Goal: Obtain resource: Download file/media

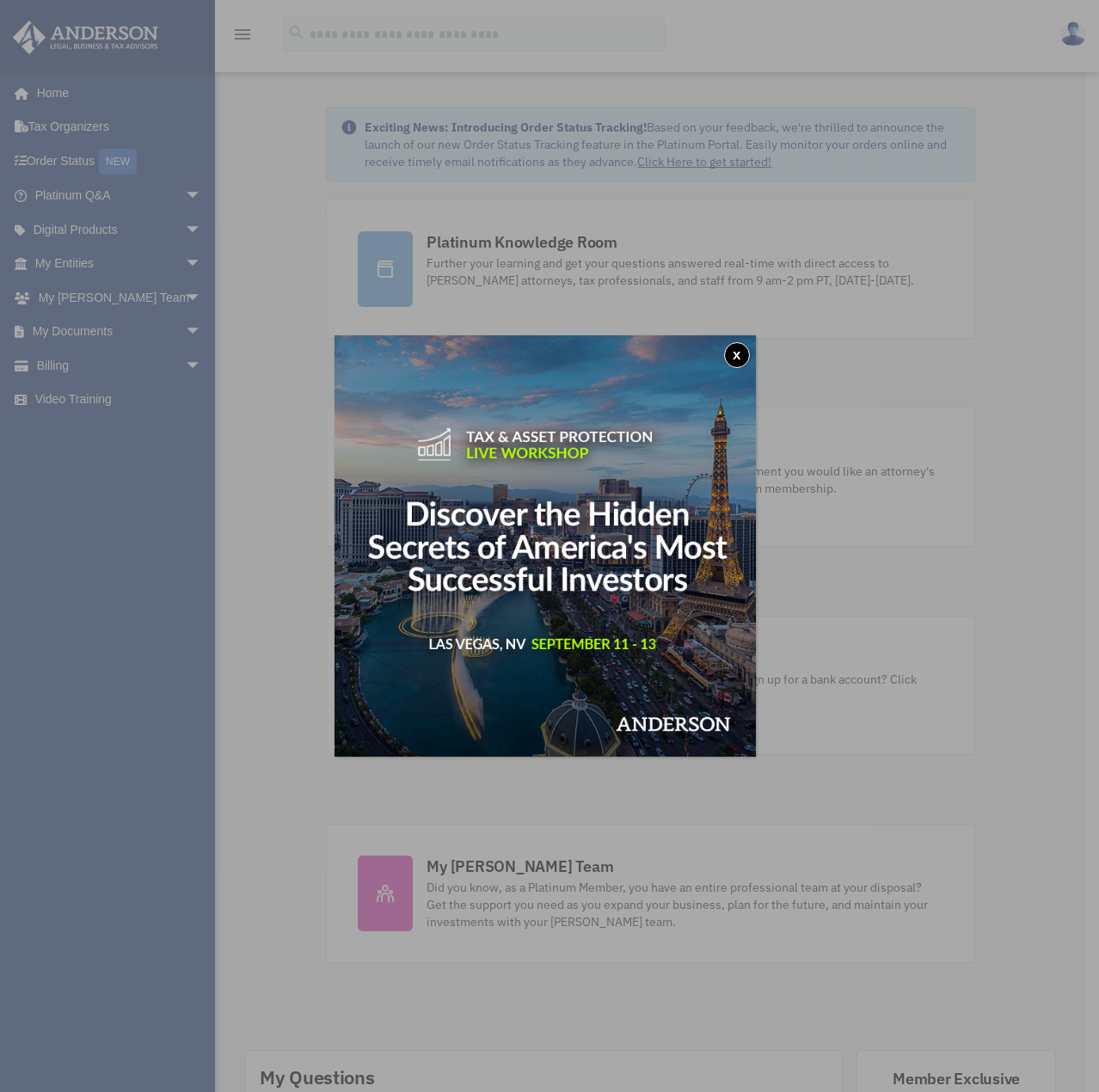
click at [737, 357] on button "x" at bounding box center [737, 355] width 26 height 26
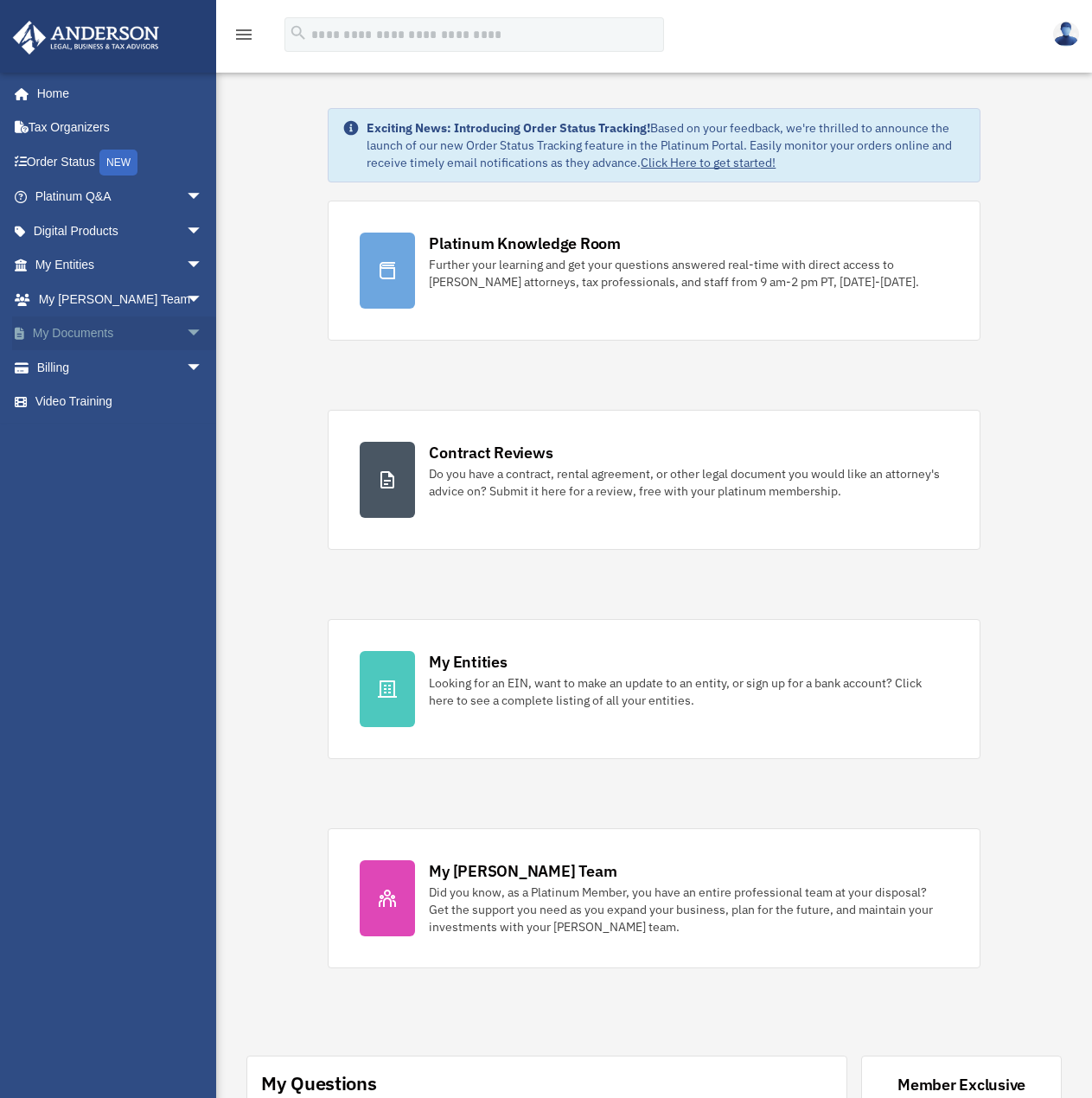
click at [154, 330] on link "My Documents arrow_drop_down" at bounding box center [121, 334] width 217 height 35
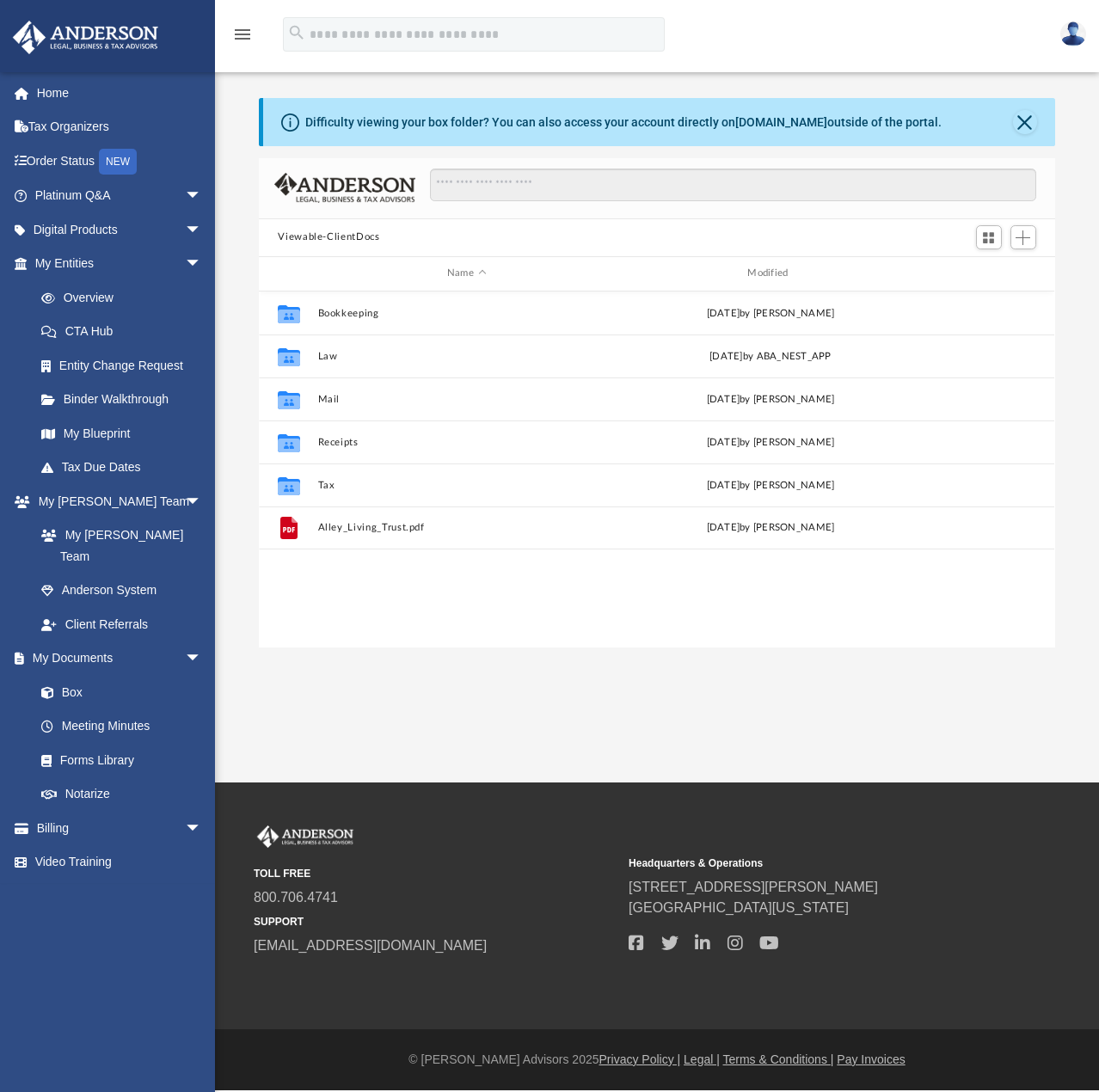
scroll to position [379, 782]
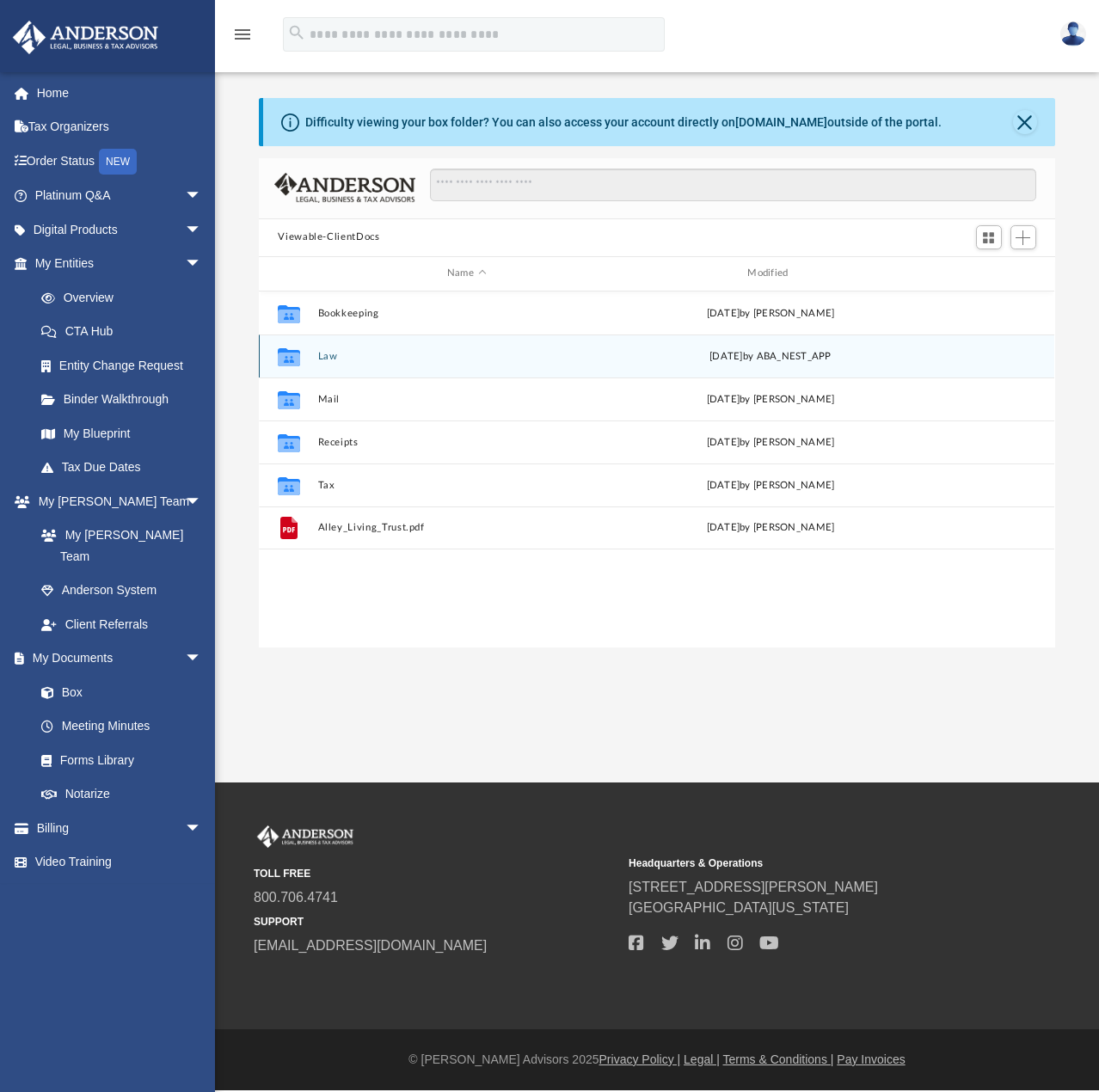
click at [319, 368] on div "Collaborated Folder Law Tue Aug 19 2025 by ABA_NEST_APP" at bounding box center [656, 356] width 795 height 43
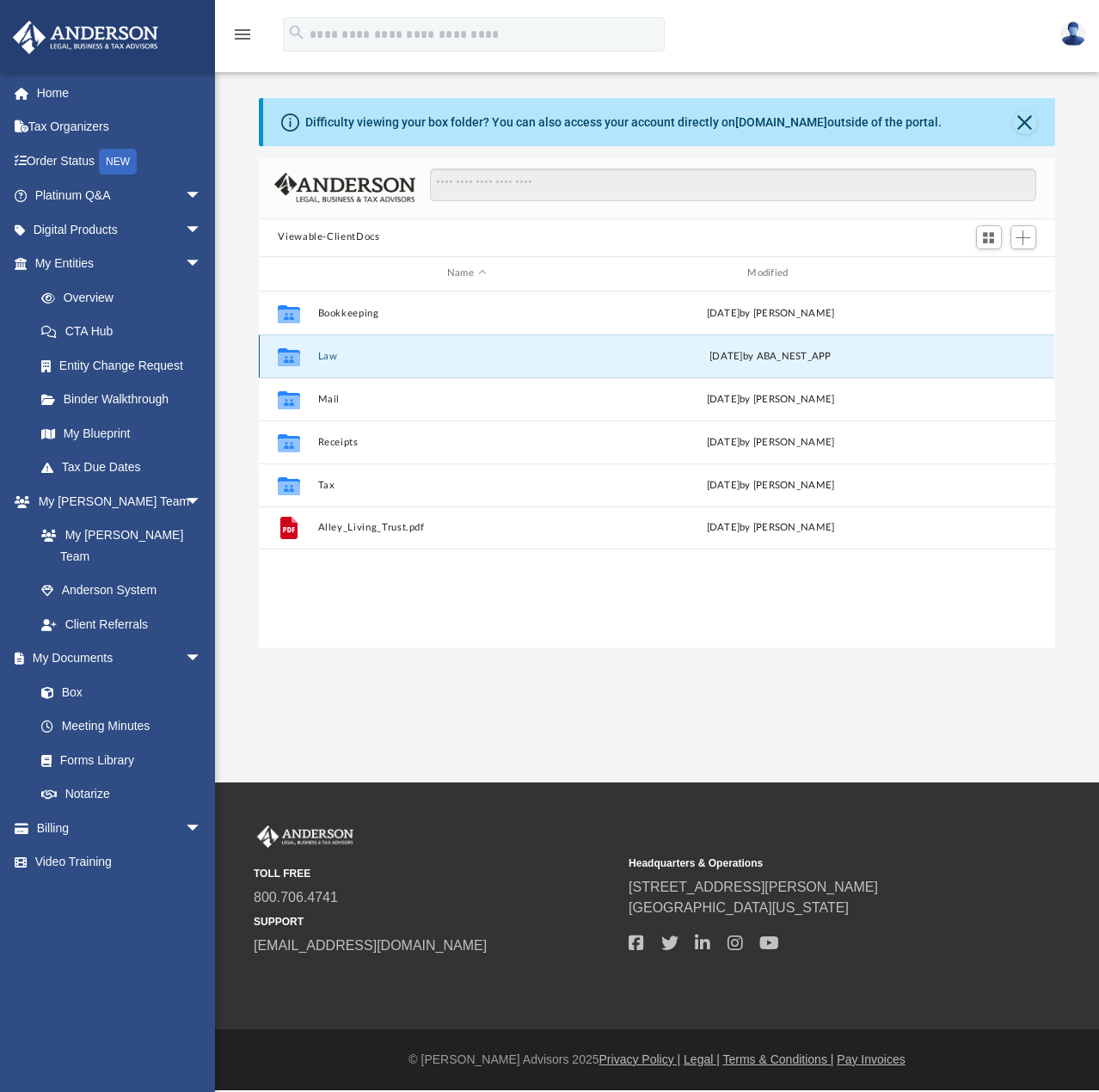
click at [321, 358] on button "Law" at bounding box center [467, 356] width 297 height 11
click at [376, 353] on button "Our Giving Well" at bounding box center [467, 356] width 297 height 11
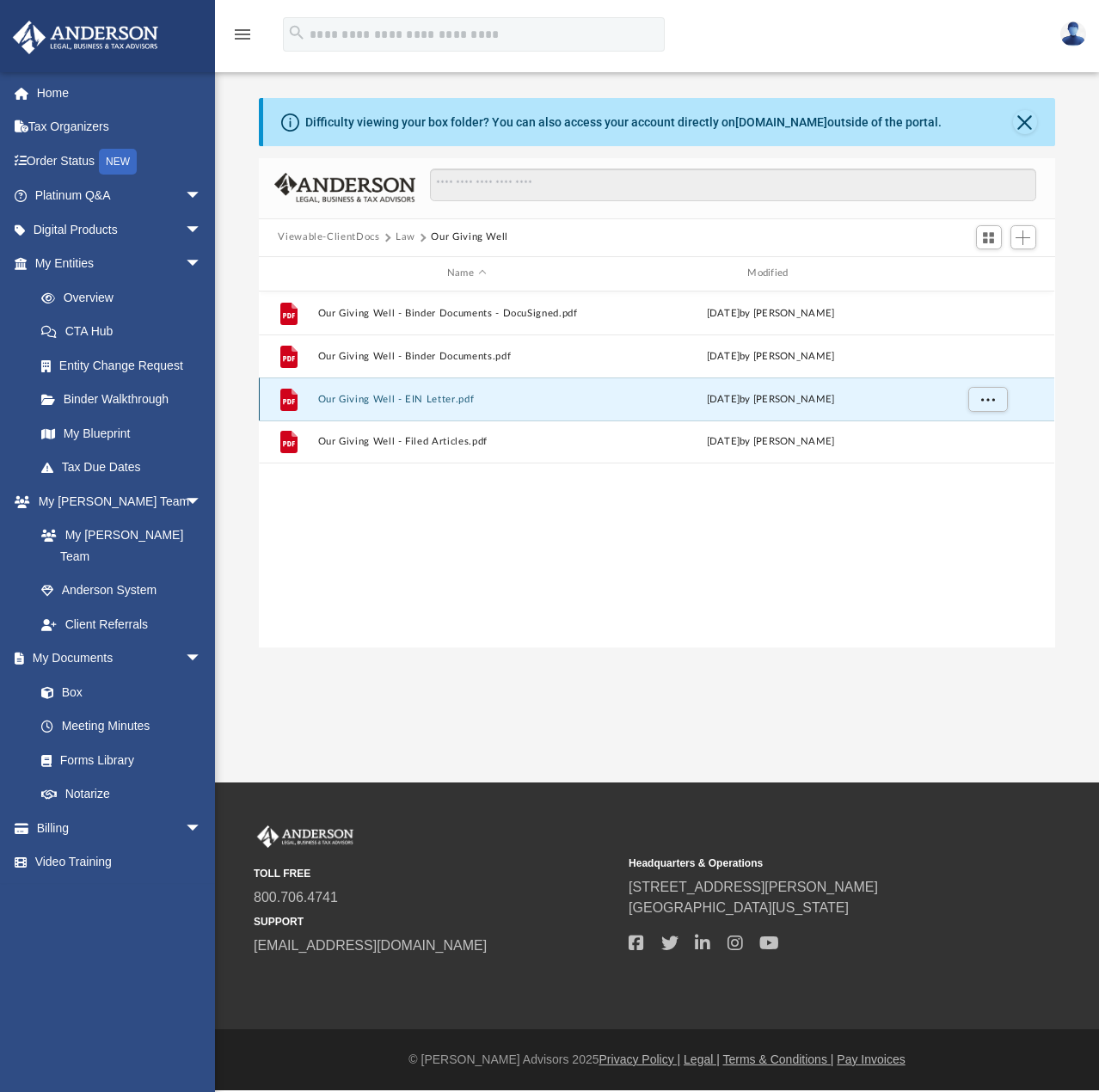
click at [389, 400] on button "Our Giving Well - EIN Letter.pdf" at bounding box center [467, 399] width 297 height 11
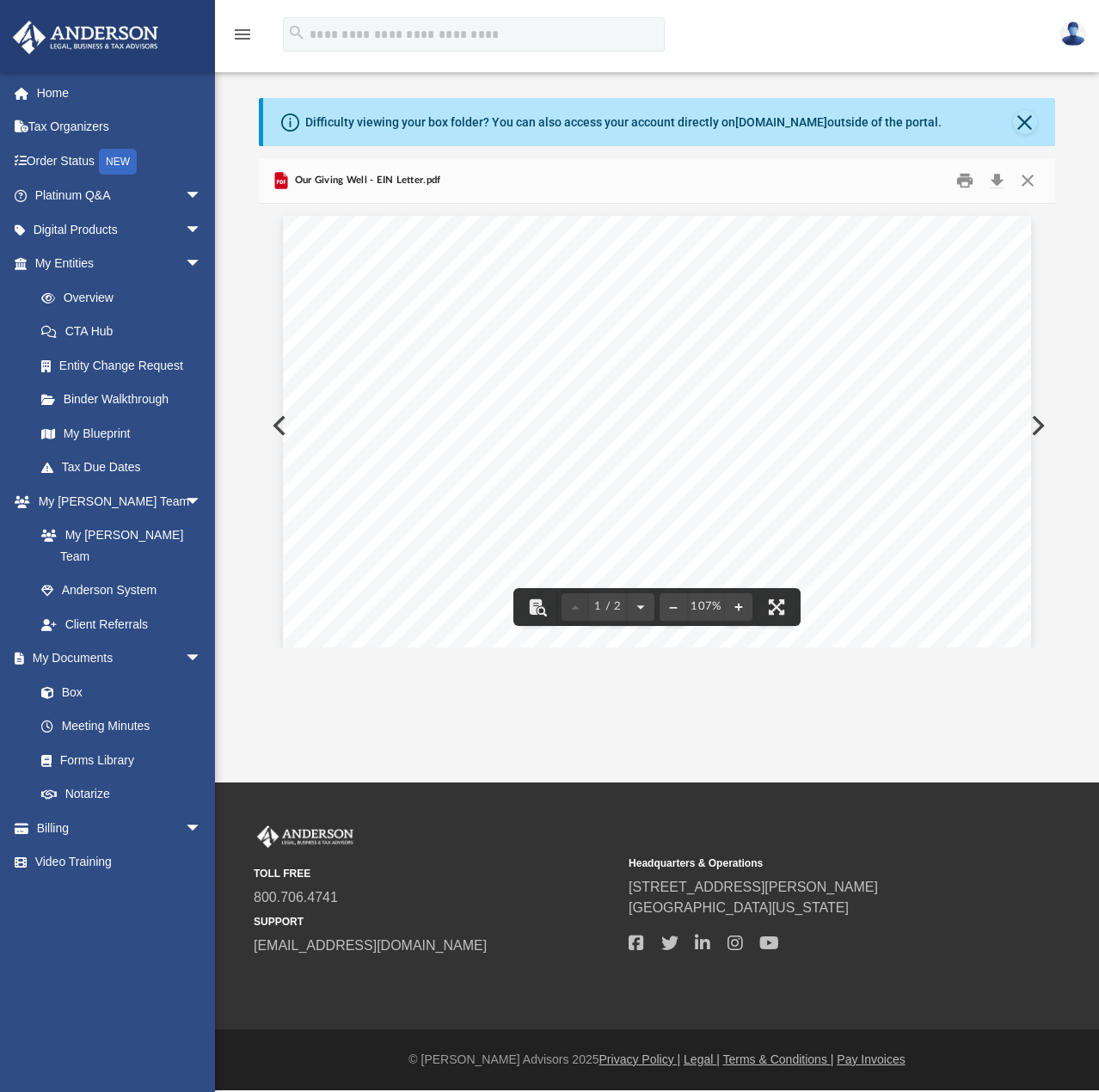
scroll to position [0, 0]
click at [974, 175] on button "Print" at bounding box center [965, 179] width 35 height 27
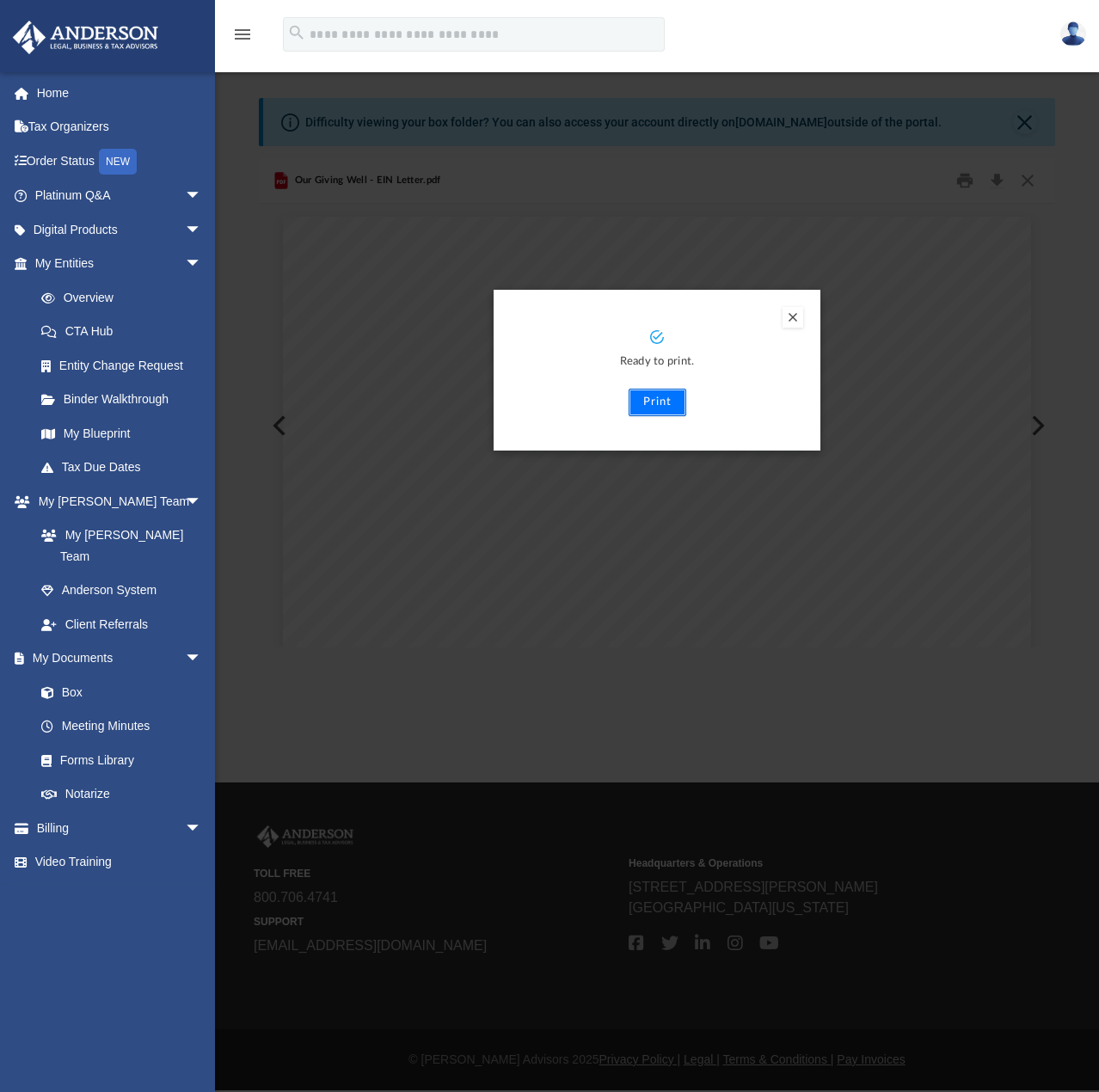
click at [650, 406] on button "Print" at bounding box center [657, 403] width 58 height 28
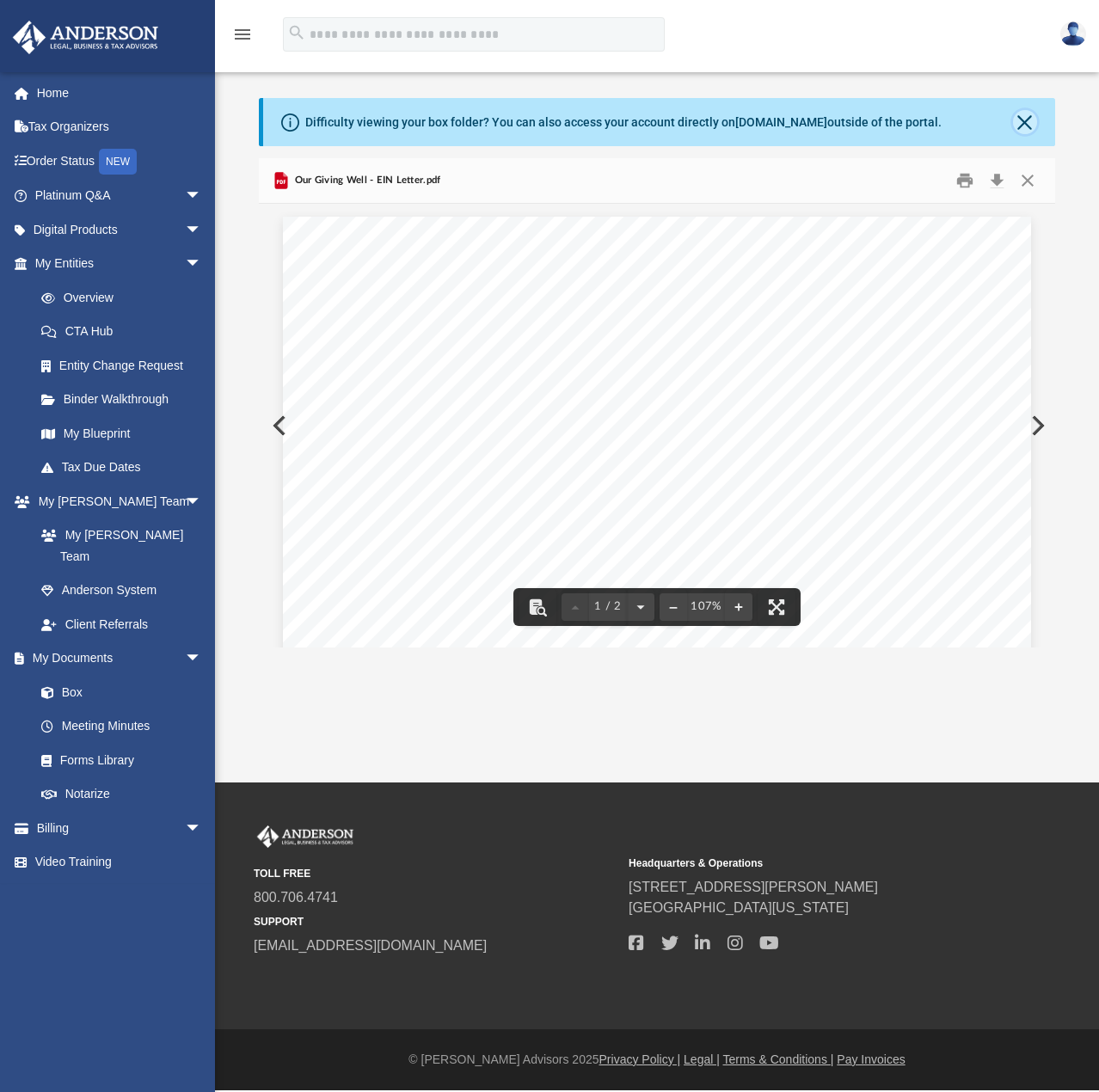
click at [1020, 126] on button "Close" at bounding box center [1025, 122] width 24 height 24
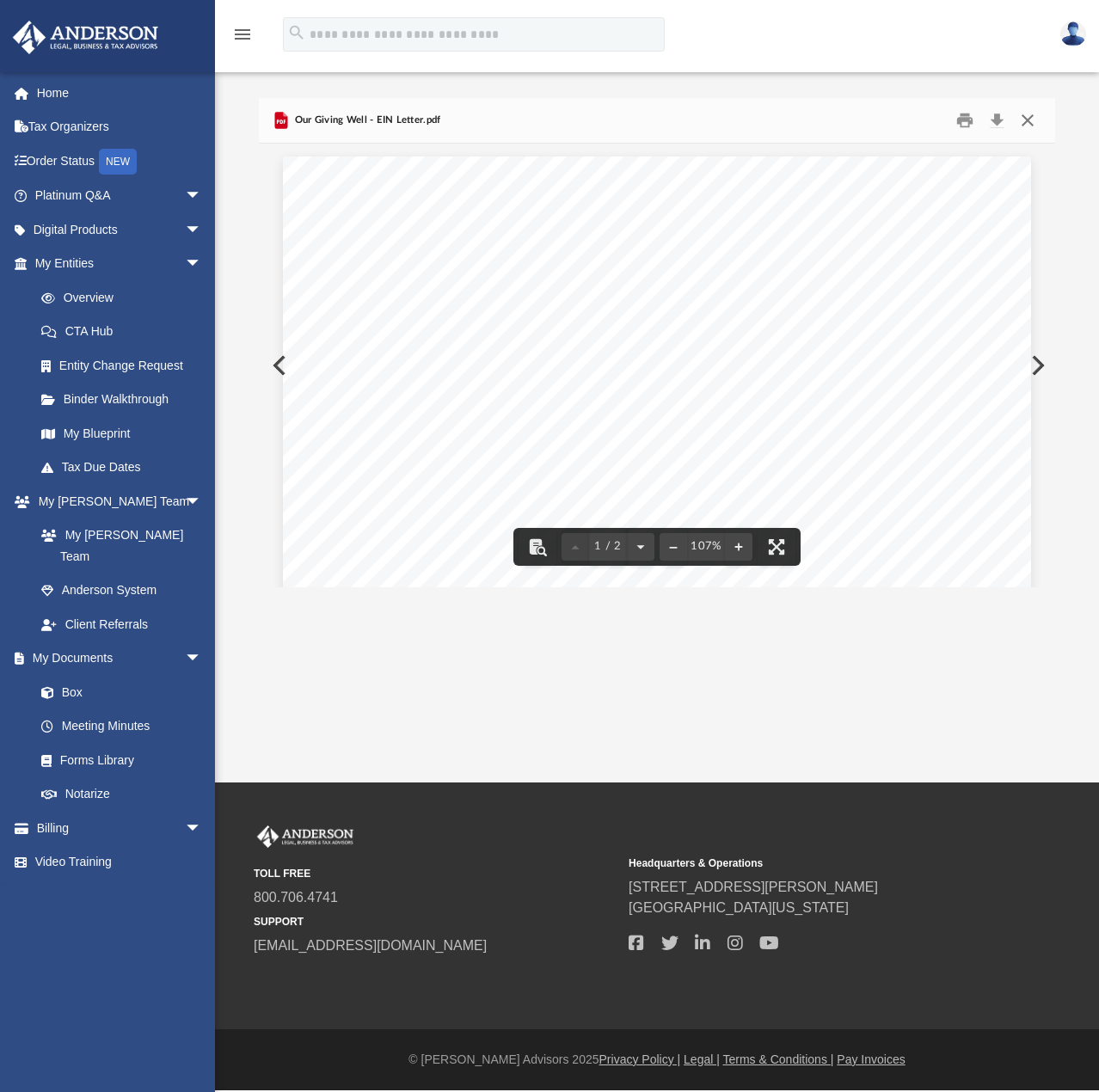
click at [1024, 129] on button "Close" at bounding box center [1027, 120] width 31 height 27
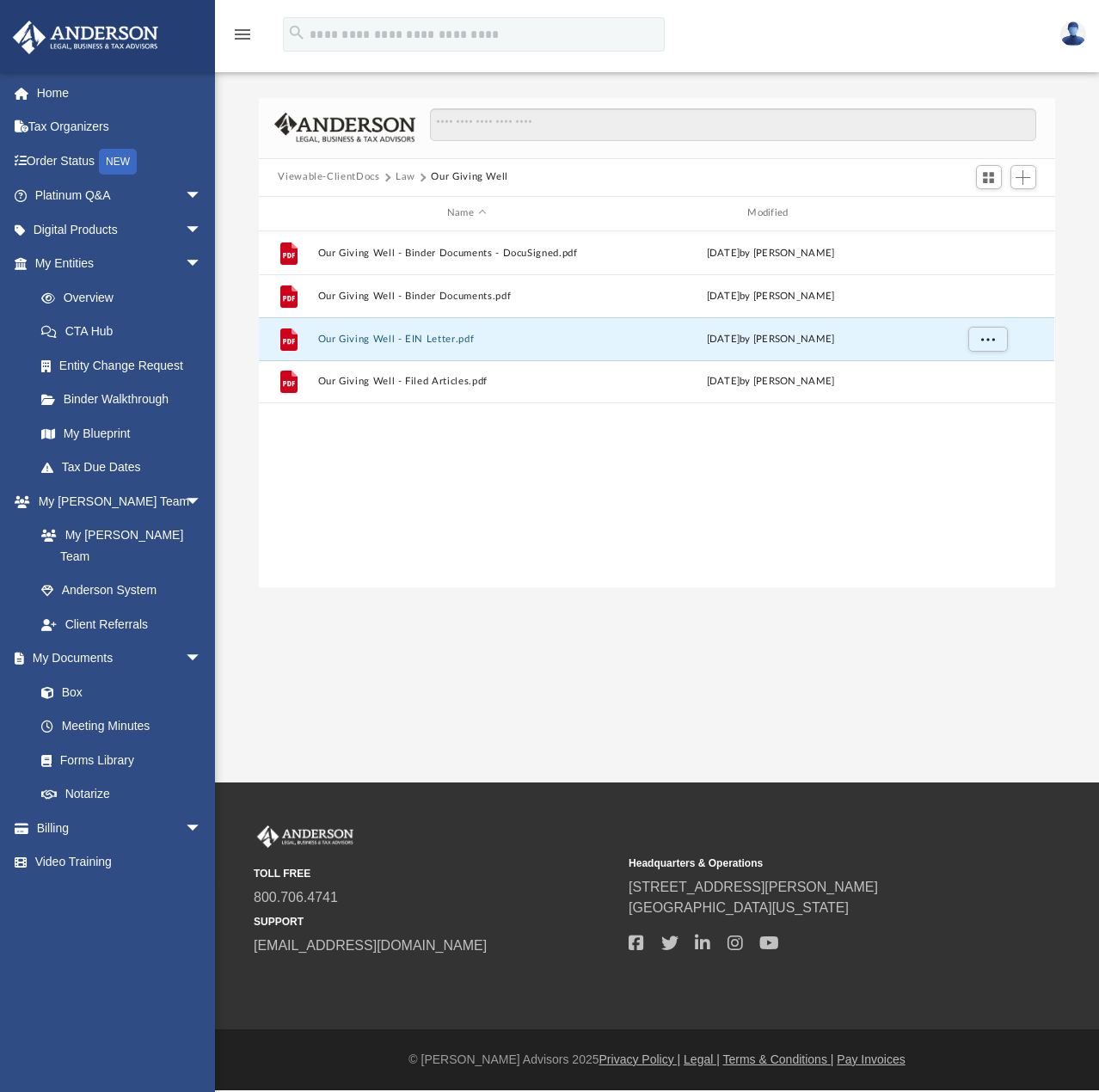
scroll to position [379, 782]
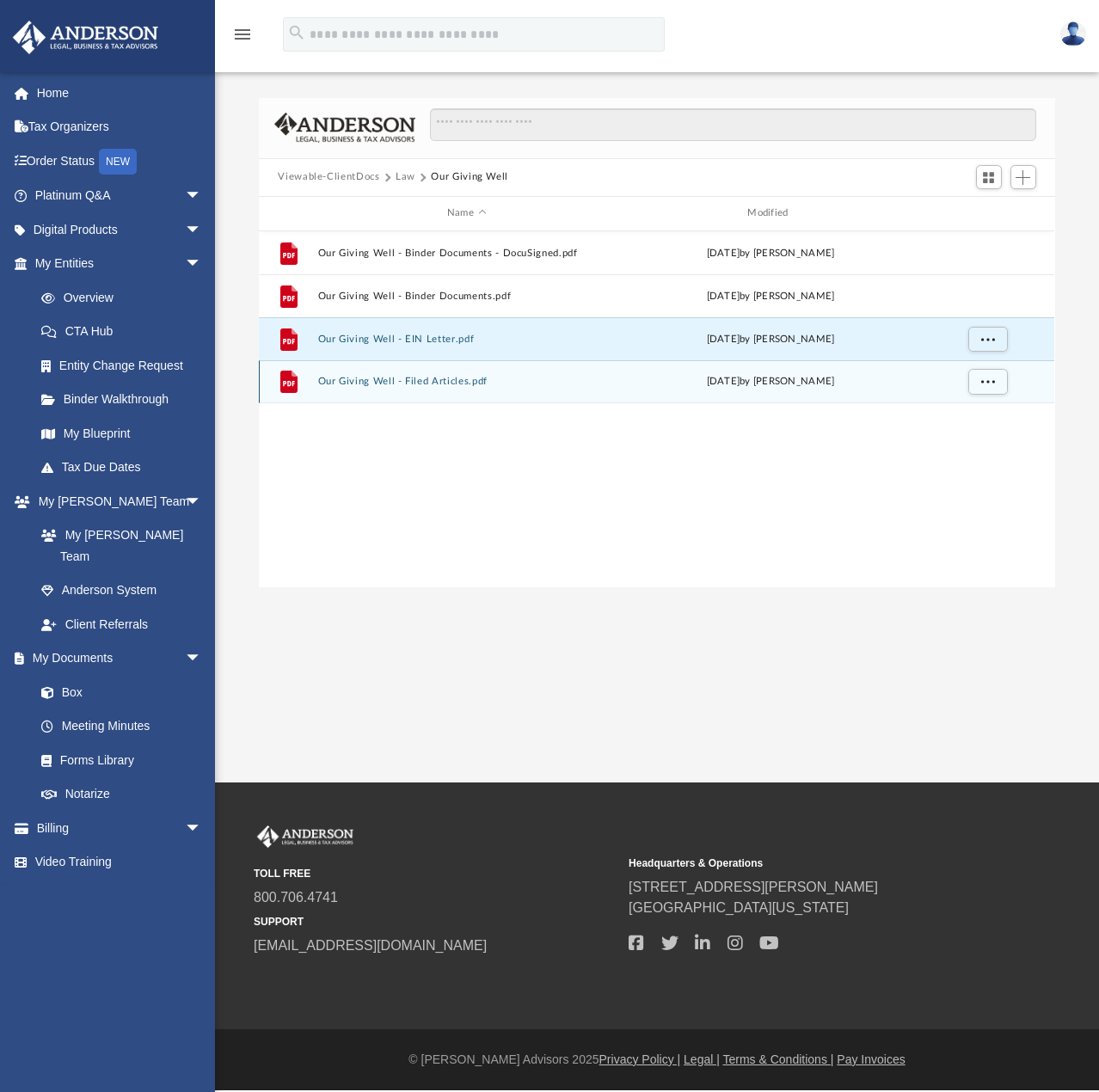
click at [395, 381] on button "Our Giving Well - Filed Articles.pdf" at bounding box center [467, 381] width 297 height 11
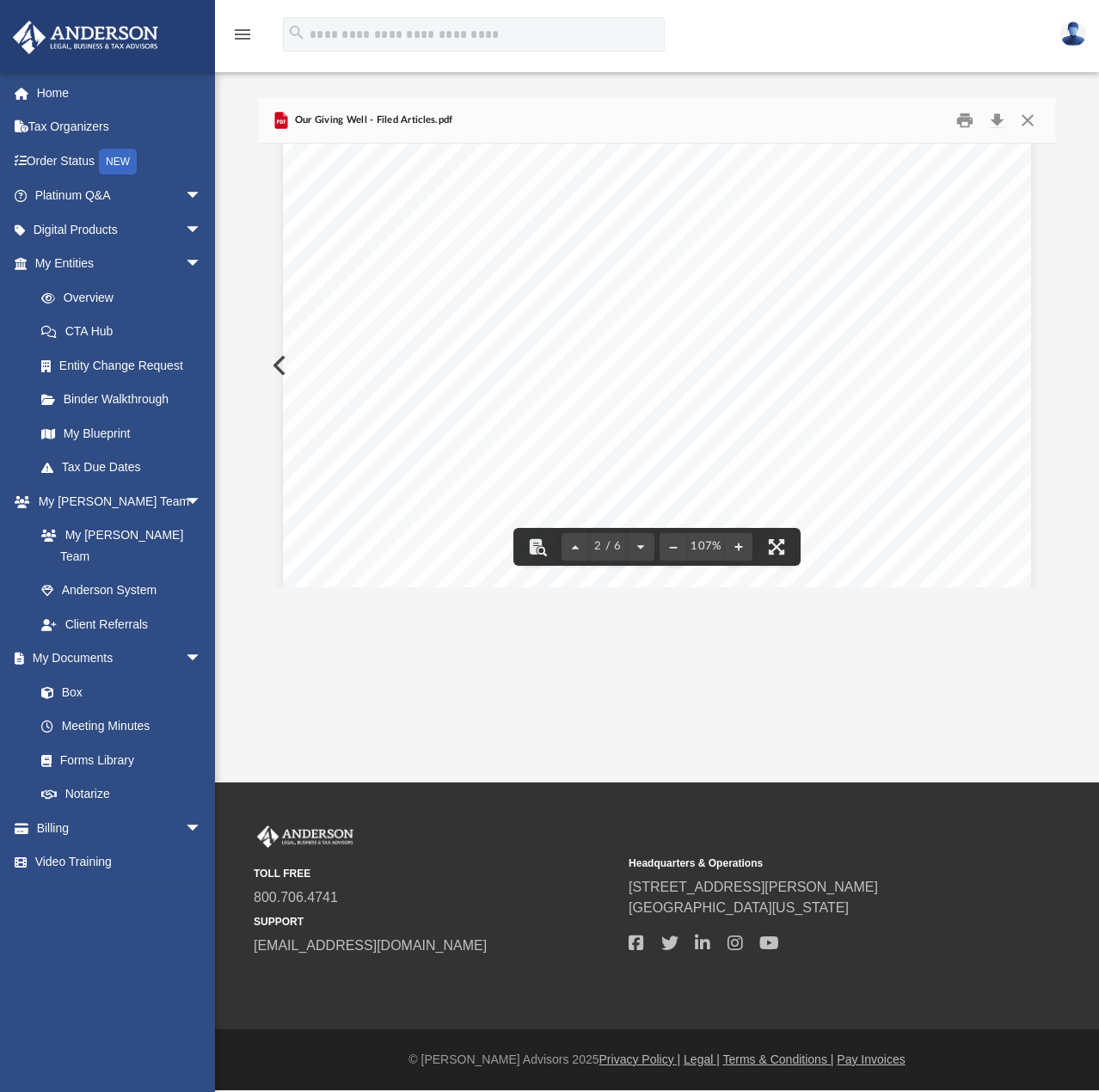
scroll to position [1194, 0]
drag, startPoint x: 1059, startPoint y: 242, endPoint x: 1042, endPoint y: 264, distance: 27.8
click at [1072, 381] on div "Difficulty viewing your box folder? You can also access your account directly o…" at bounding box center [656, 342] width 884 height 489
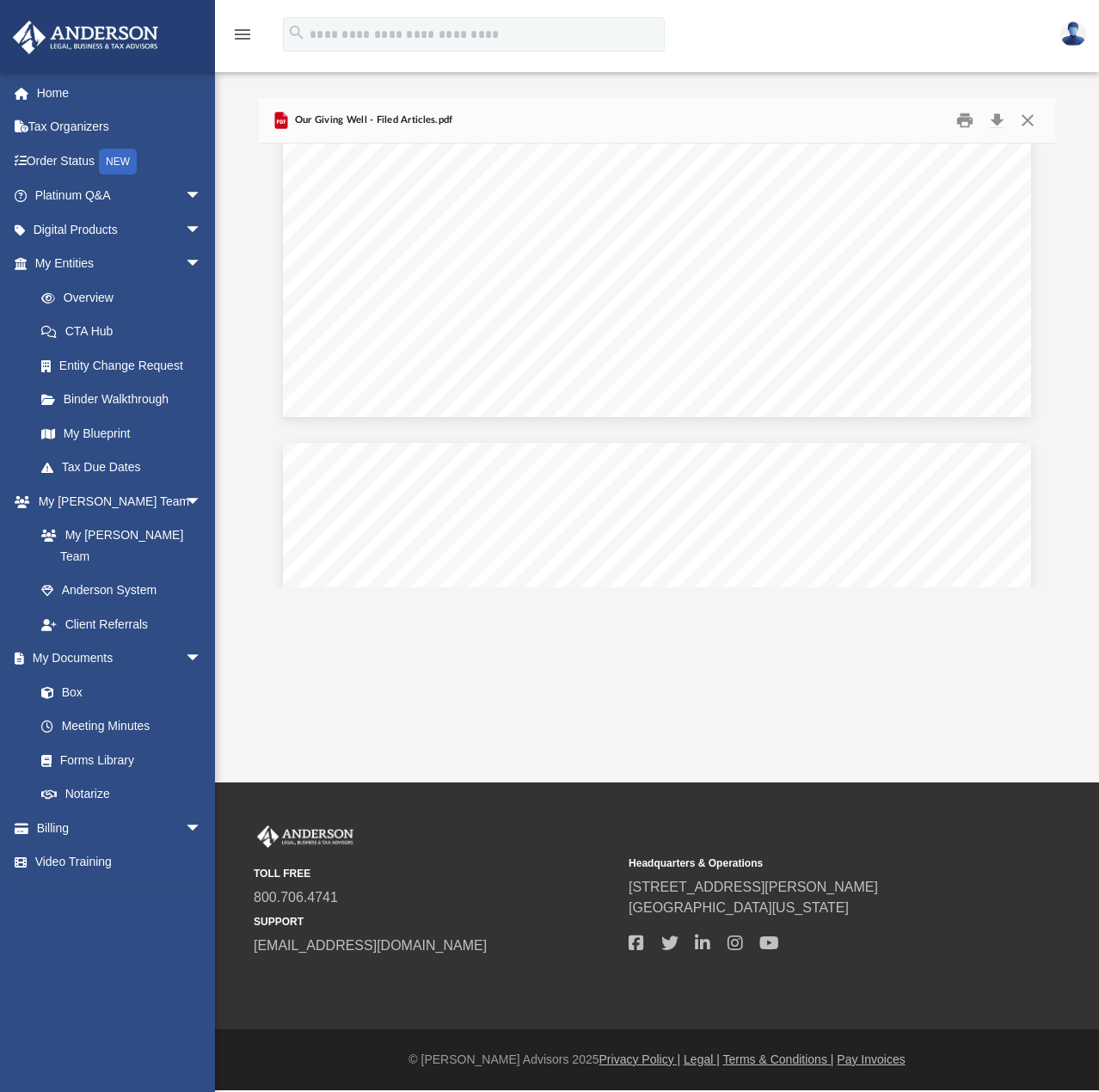
scroll to position [0, 0]
click at [965, 130] on button "Print" at bounding box center [965, 120] width 35 height 27
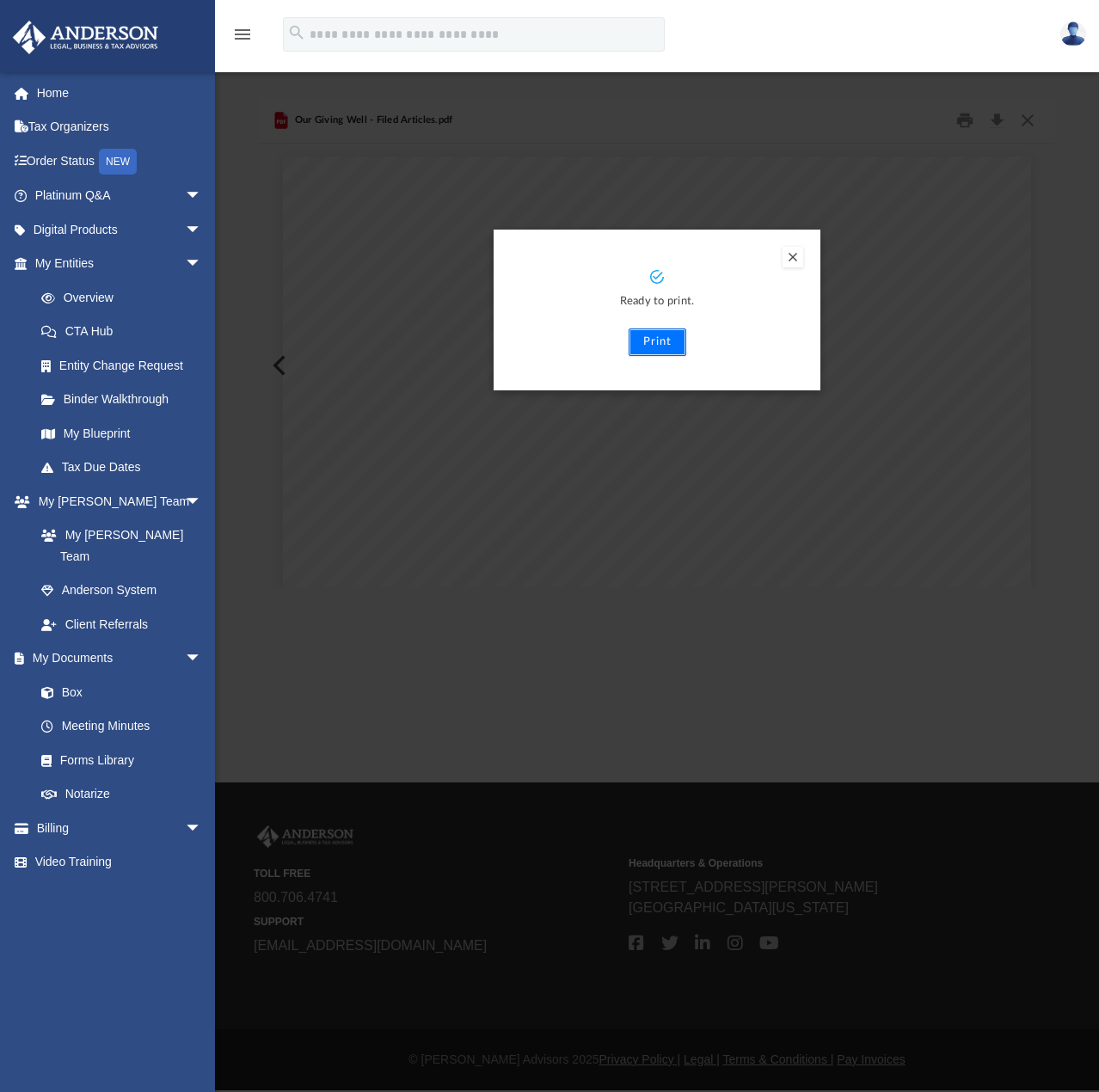
click at [655, 335] on button "Print" at bounding box center [657, 342] width 58 height 28
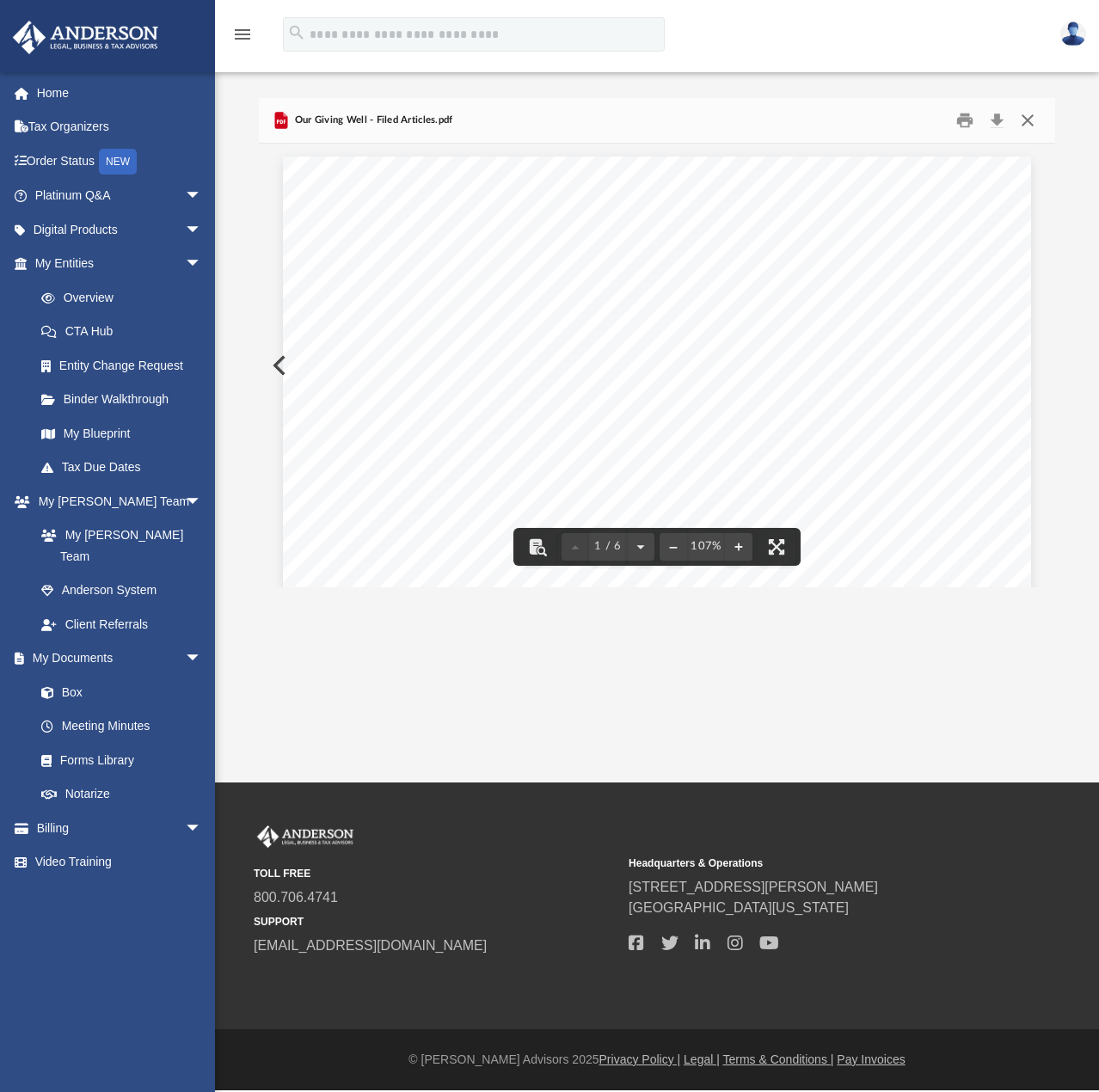
click at [1035, 122] on button "Close" at bounding box center [1027, 120] width 31 height 27
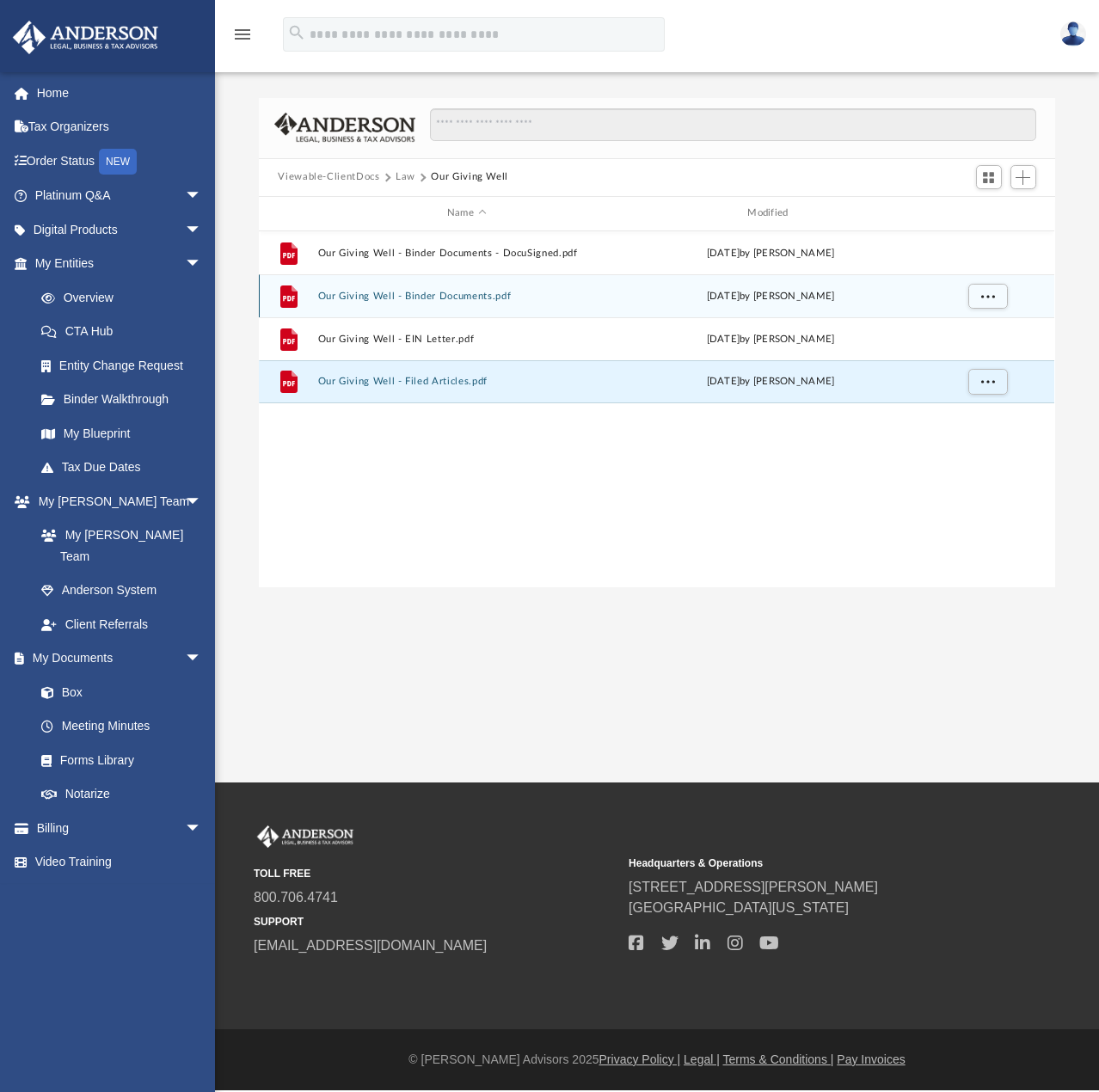
click at [424, 298] on button "Our Giving Well - Binder Documents.pdf" at bounding box center [467, 296] width 297 height 11
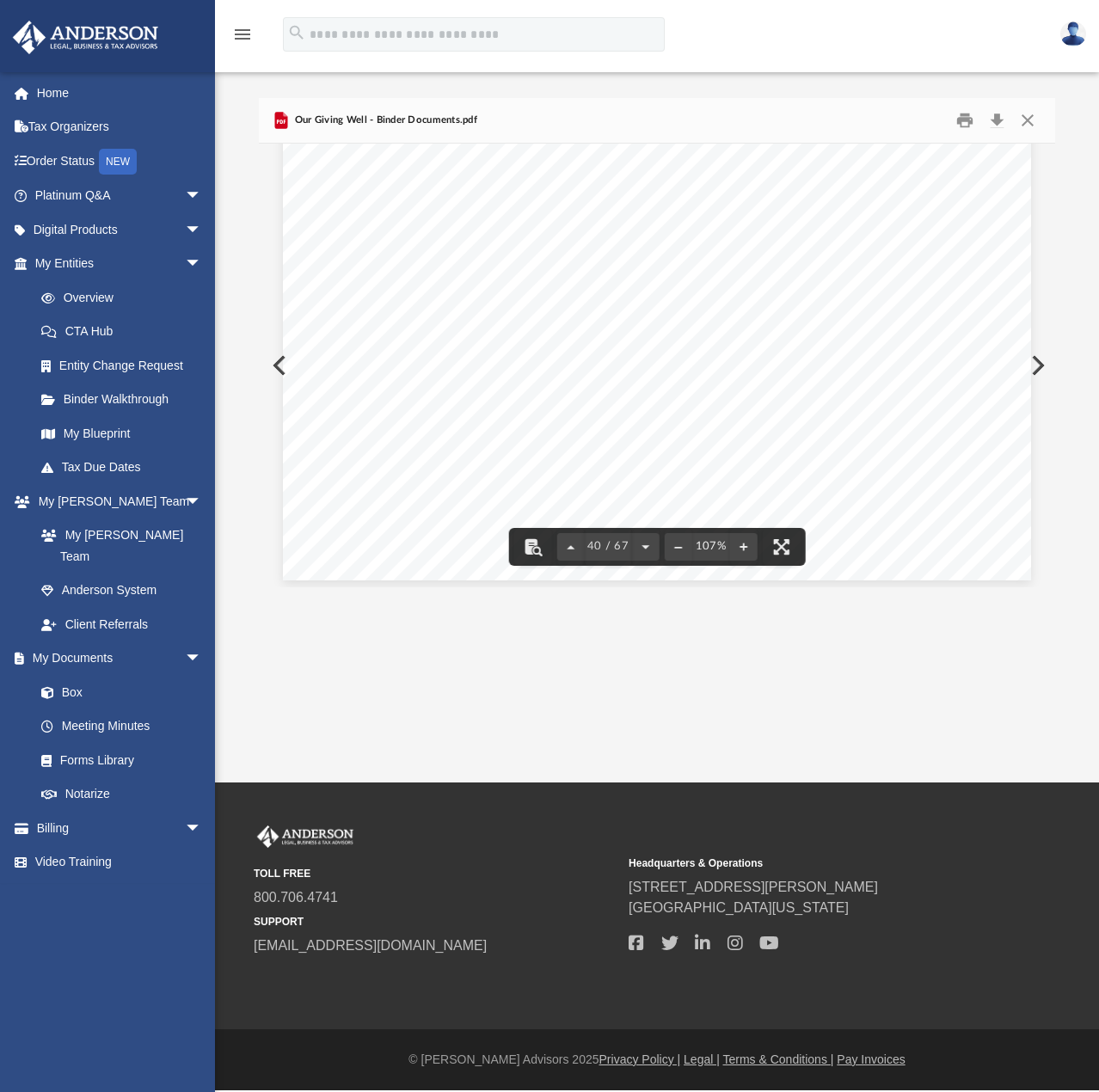
scroll to position [39310, 0]
click at [1036, 120] on button "Close" at bounding box center [1027, 120] width 31 height 27
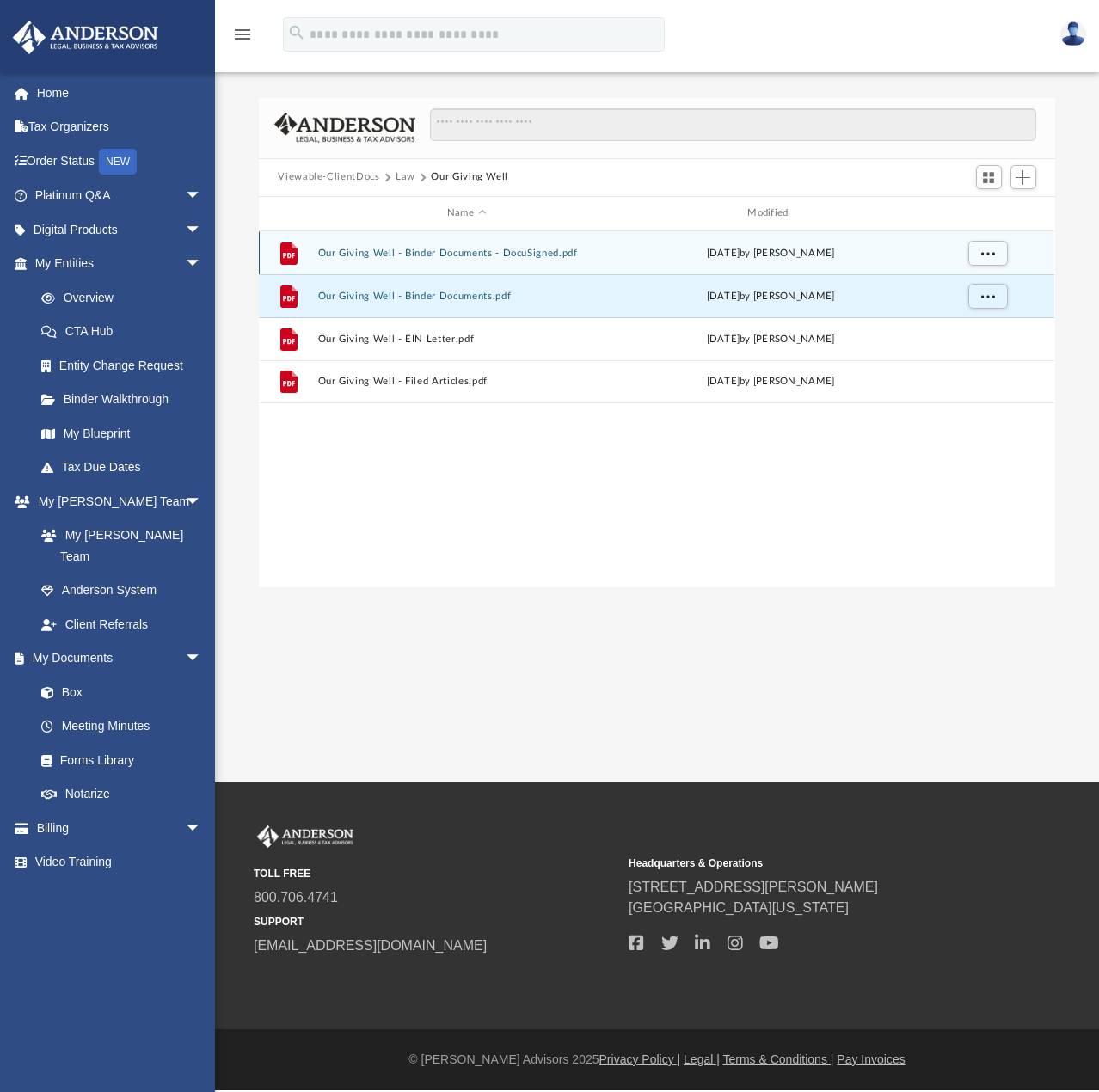
click at [436, 257] on button "Our Giving Well - Binder Documents - DocuSigned.pdf" at bounding box center [467, 253] width 297 height 11
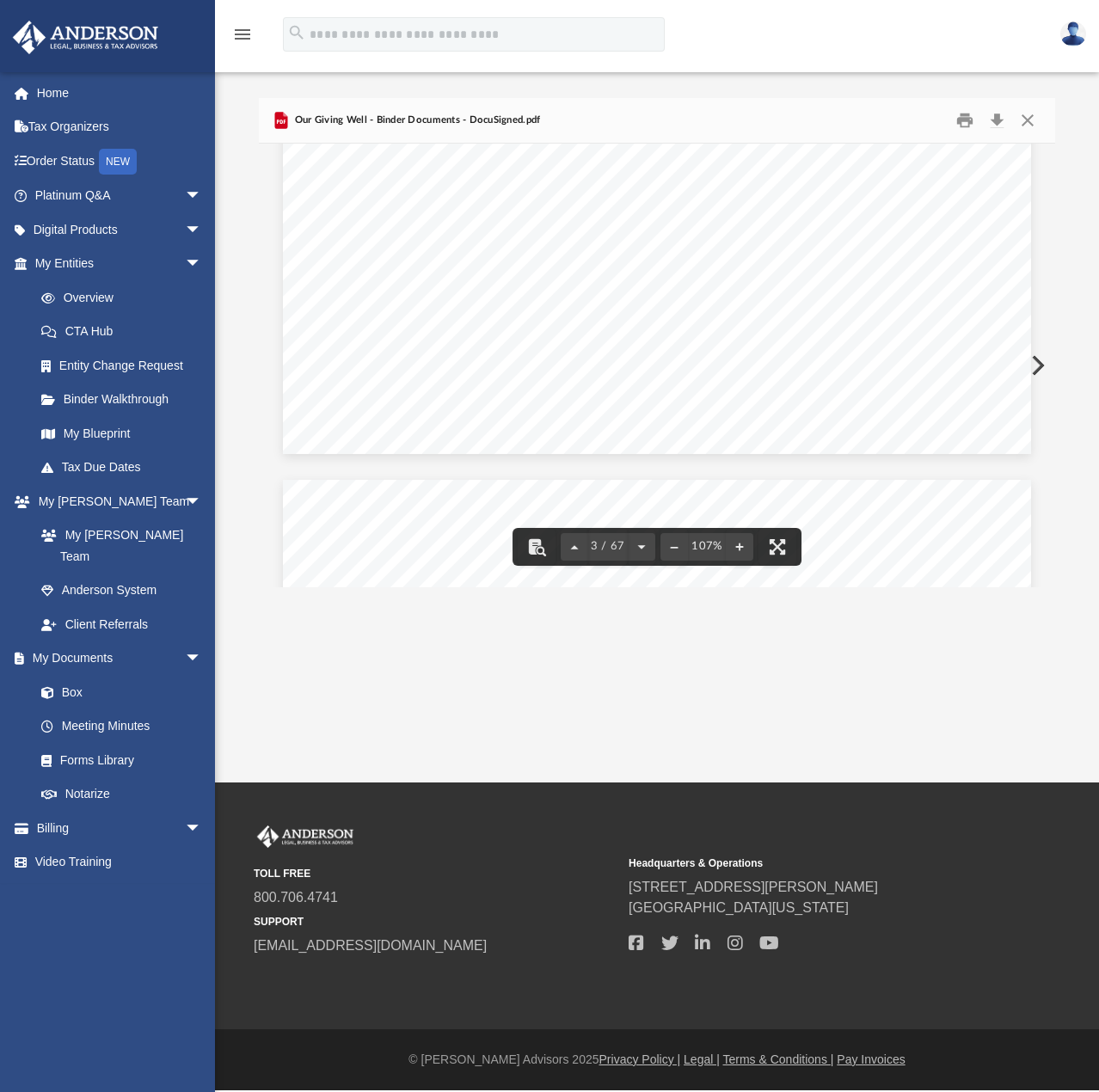
scroll to position [2665, 0]
click at [1033, 124] on button "Close" at bounding box center [1027, 120] width 31 height 27
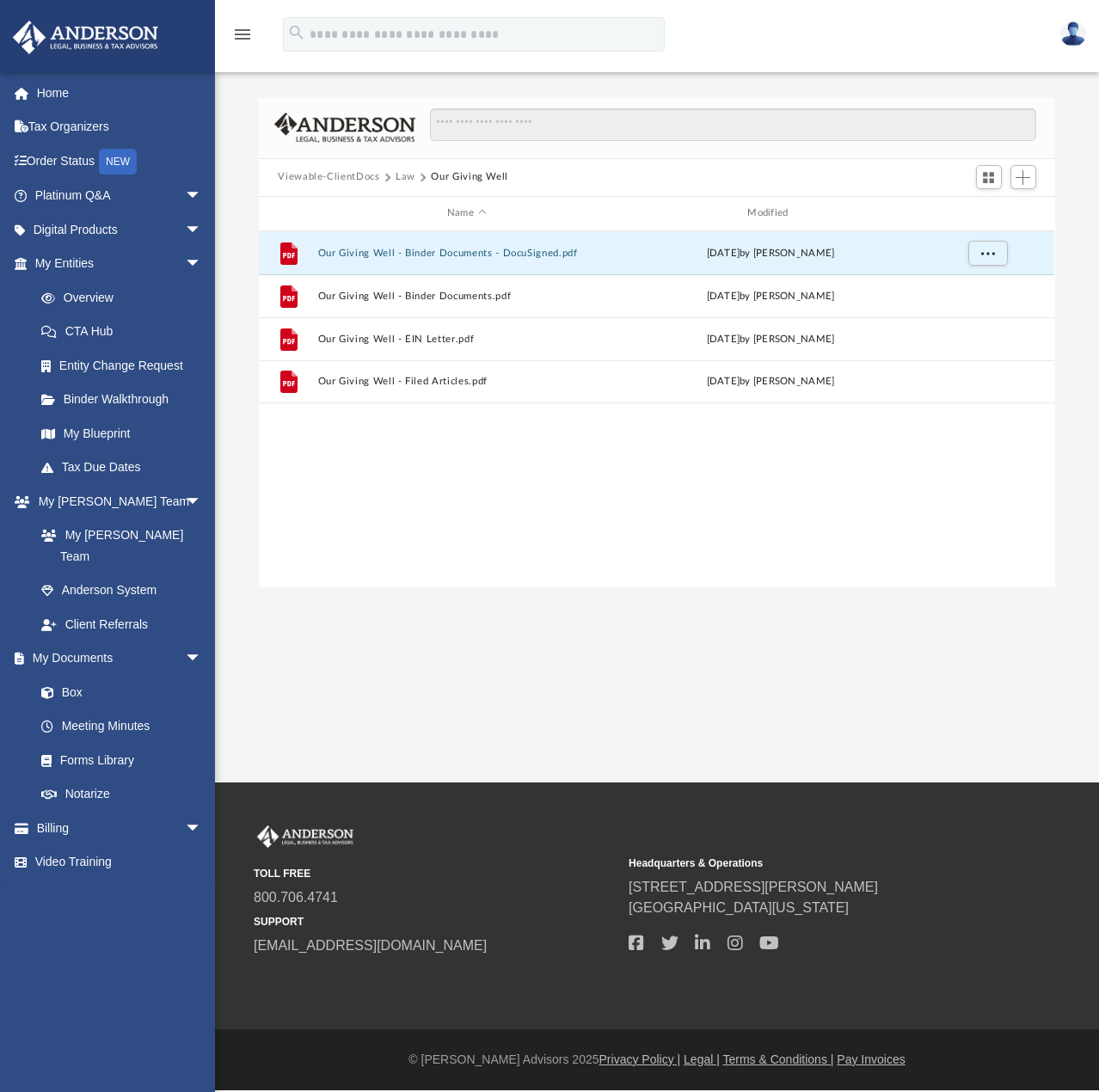
scroll to position [379, 782]
click at [475, 248] on button "Our Giving Well - Binder Documents - DocuSigned.pdf" at bounding box center [467, 253] width 297 height 11
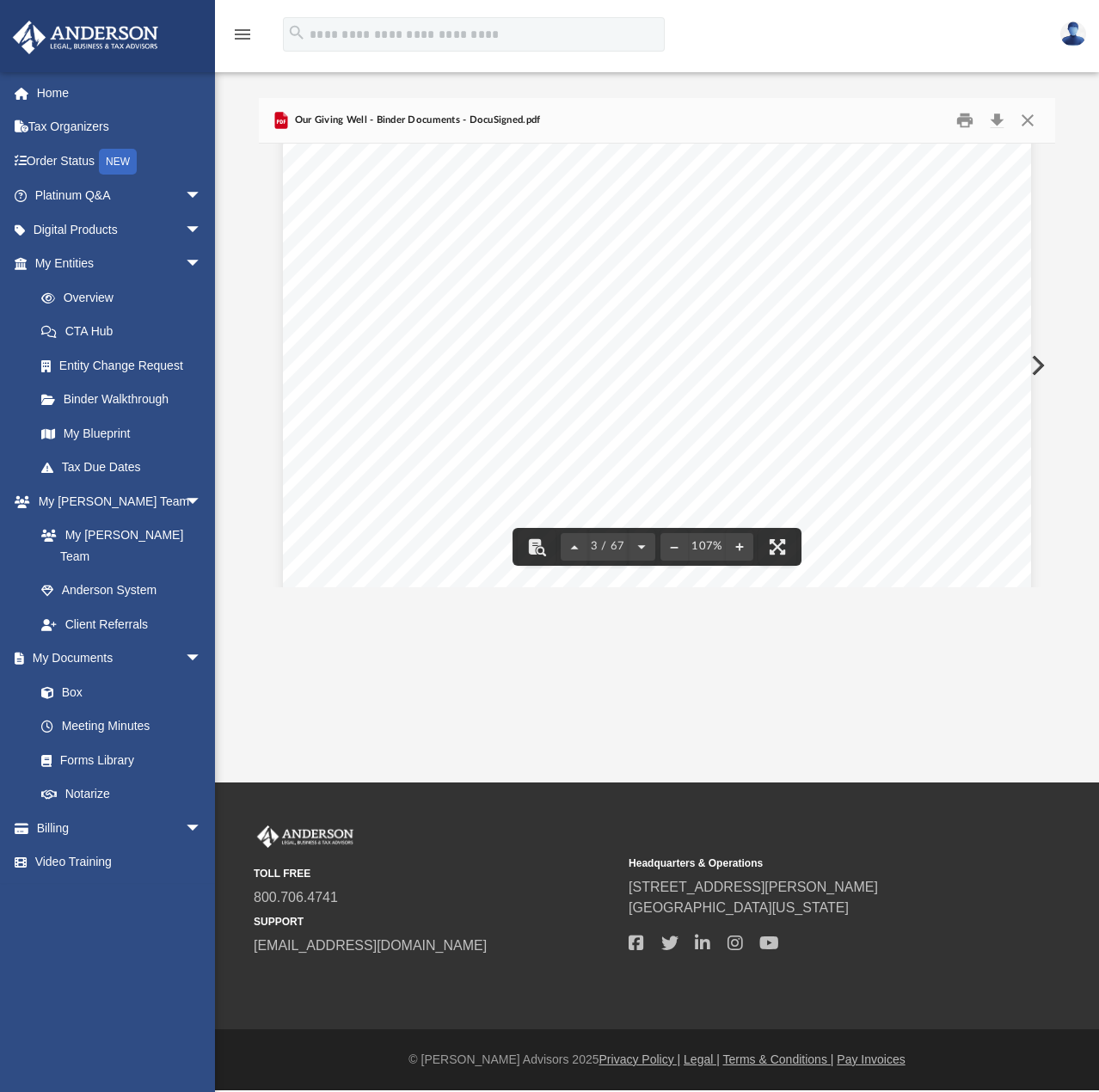
scroll to position [2073, 0]
click at [652, 392] on span "Nonprofit Corporation" at bounding box center [696, 394] width 135 height 15
drag, startPoint x: 1043, startPoint y: 121, endPoint x: 1033, endPoint y: 122, distance: 10.0
click at [1035, 122] on button "Close" at bounding box center [1027, 120] width 31 height 27
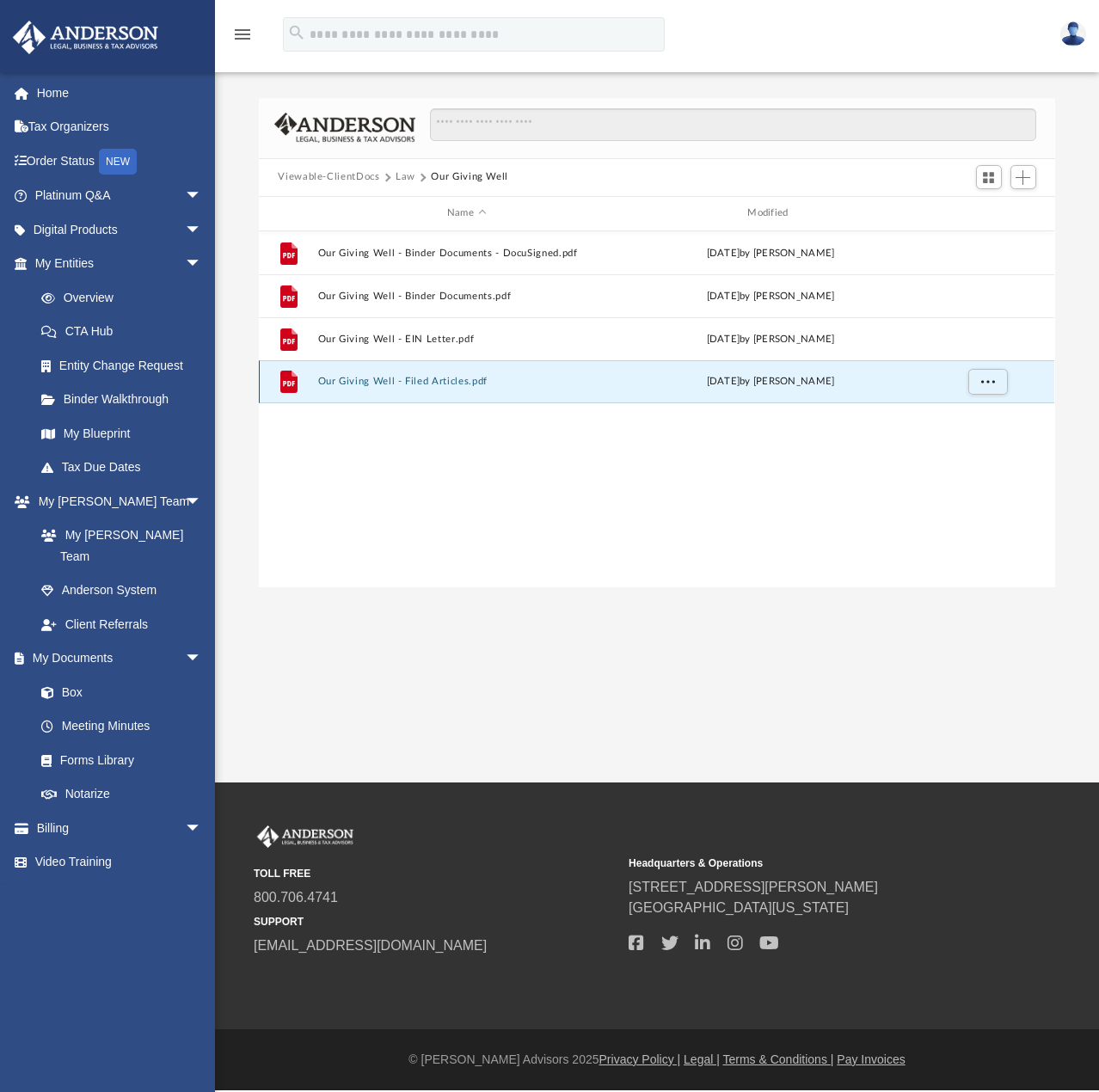
click at [362, 379] on button "Our Giving Well - Filed Articles.pdf" at bounding box center [467, 381] width 297 height 11
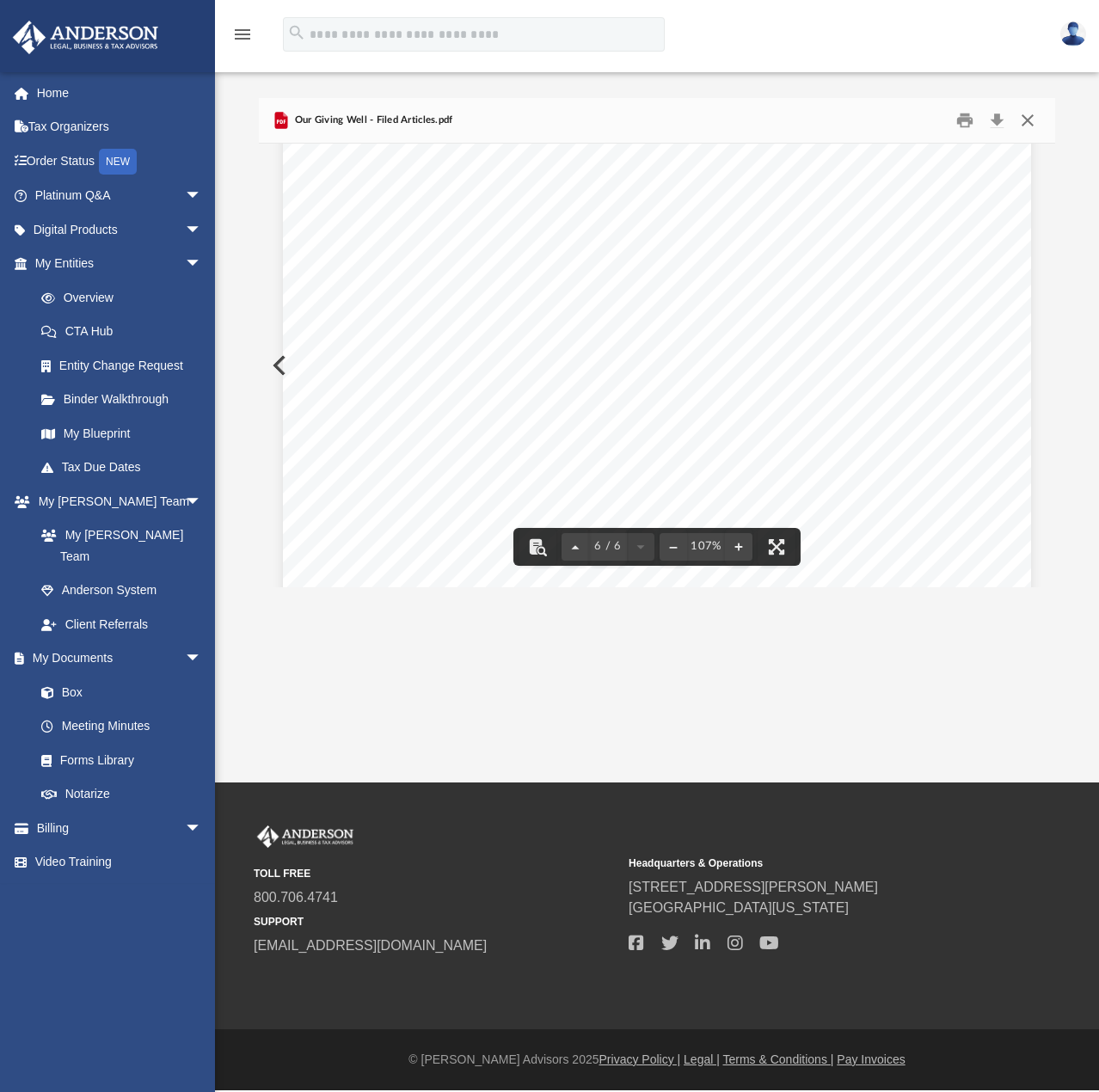
scroll to position [5159, 0]
click at [1038, 118] on button "Close" at bounding box center [1027, 120] width 31 height 27
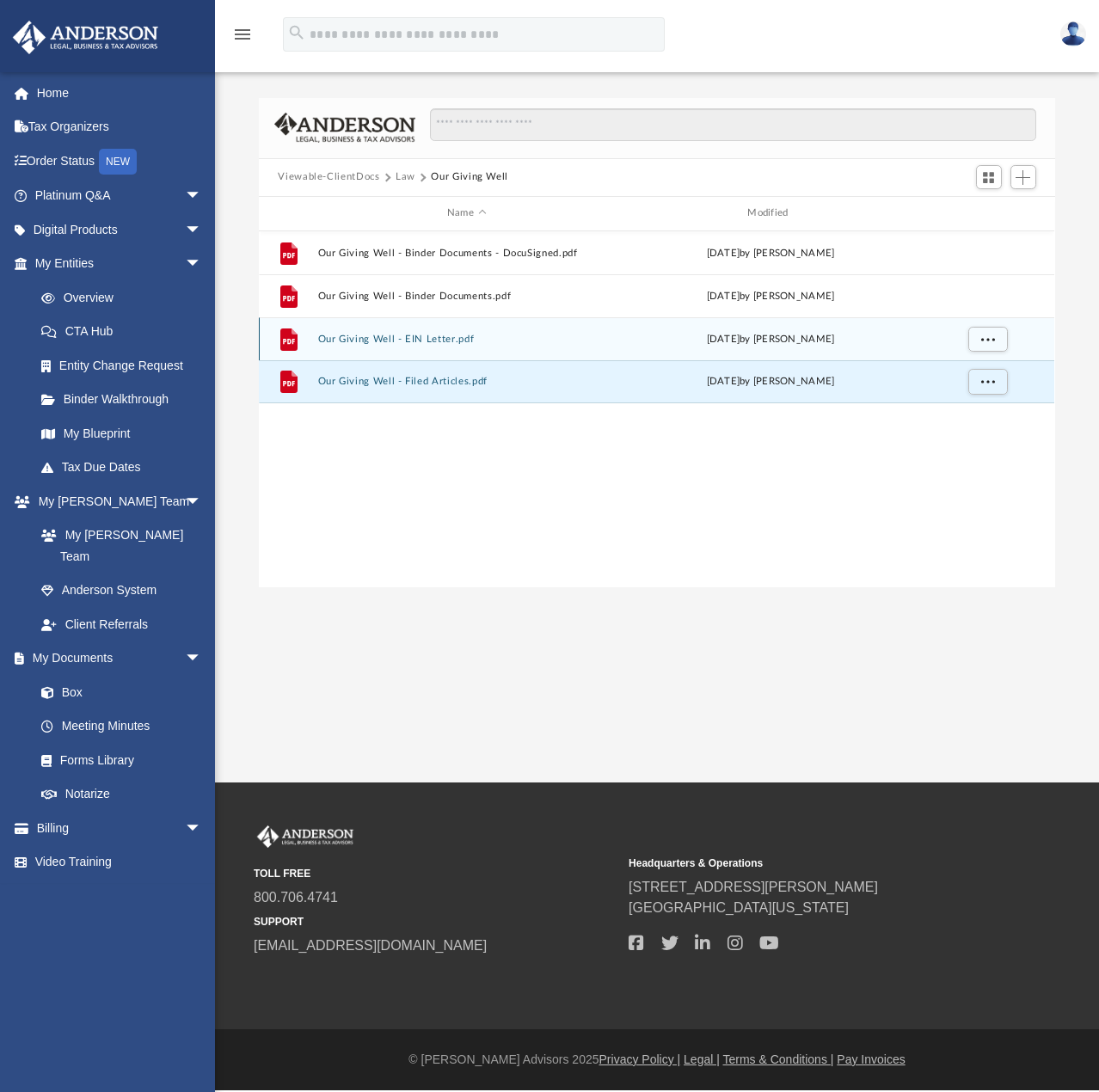
scroll to position [379, 782]
